Goal: Task Accomplishment & Management: Manage account settings

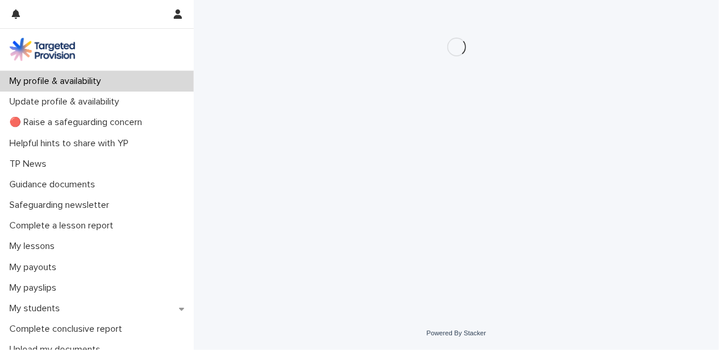
click at [105, 75] on div "My profile & availability" at bounding box center [97, 81] width 194 height 21
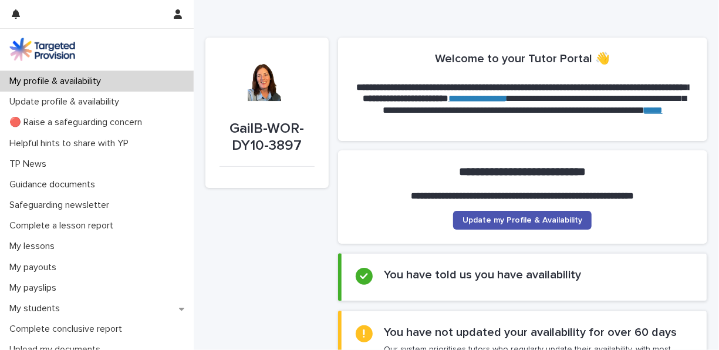
click at [476, 335] on h2 "You have not updated your availability for over 60 days" at bounding box center [531, 332] width 293 height 14
click at [516, 224] on span "Update my Profile & Availability" at bounding box center [523, 220] width 120 height 8
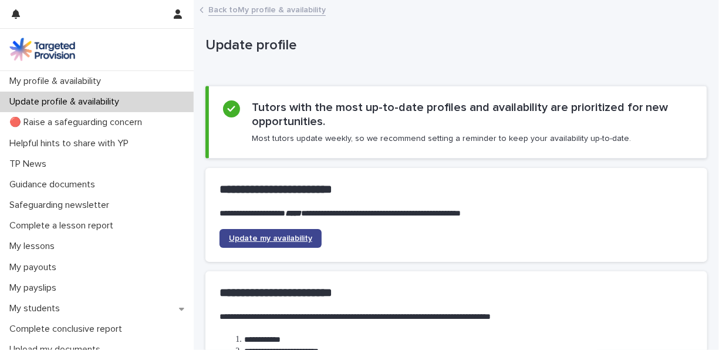
click at [255, 233] on link "Update my availability" at bounding box center [271, 238] width 102 height 19
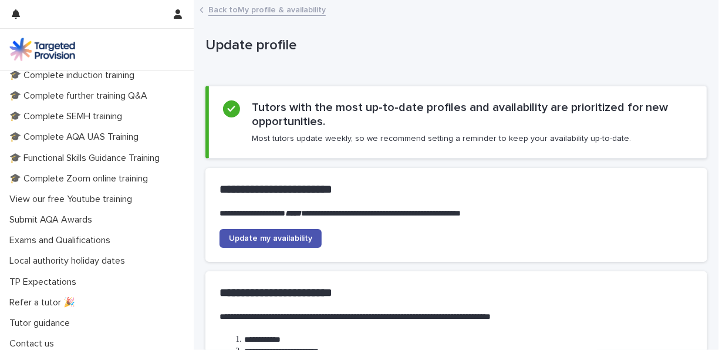
scroll to position [320, 0]
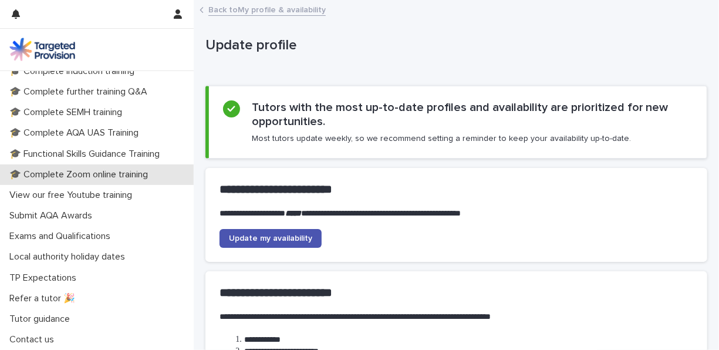
click at [98, 175] on p "🎓 Complete Zoom online training" at bounding box center [81, 174] width 153 height 11
